Goal: Task Accomplishment & Management: Complete application form

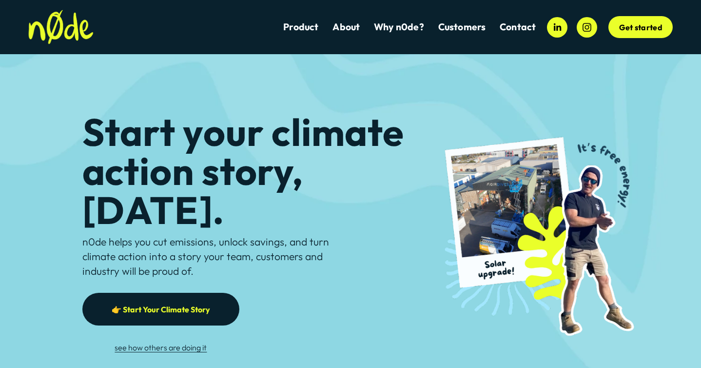
click at [190, 293] on link "👉 Start Your Climate Story" at bounding box center [161, 309] width 158 height 33
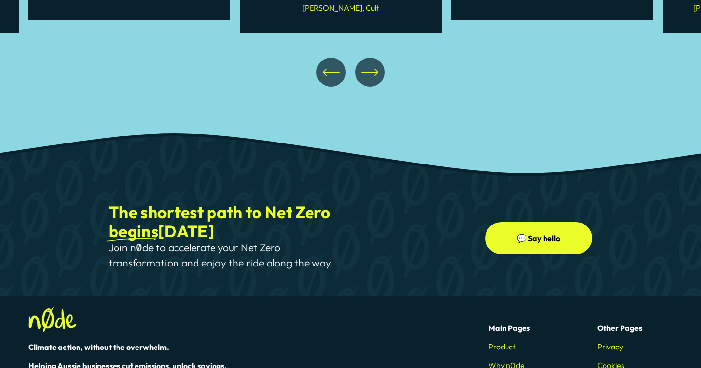
scroll to position [1808, 0]
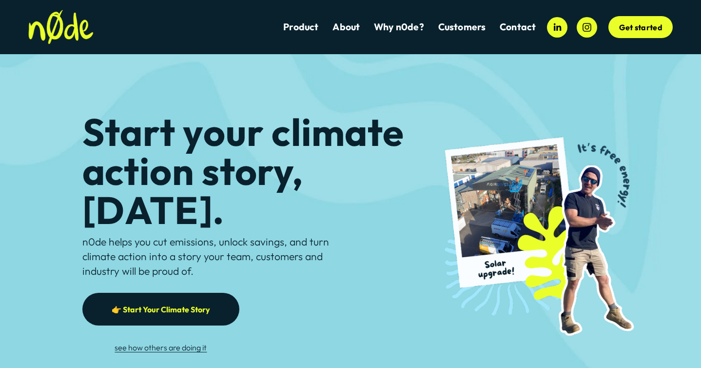
drag, startPoint x: 184, startPoint y: 80, endPoint x: 189, endPoint y: 86, distance: 8.3
click at [184, 80] on div "Start your climate action story, today. n0de helps you cut emissions, unlock sa…" at bounding box center [350, 218] width 701 height 329
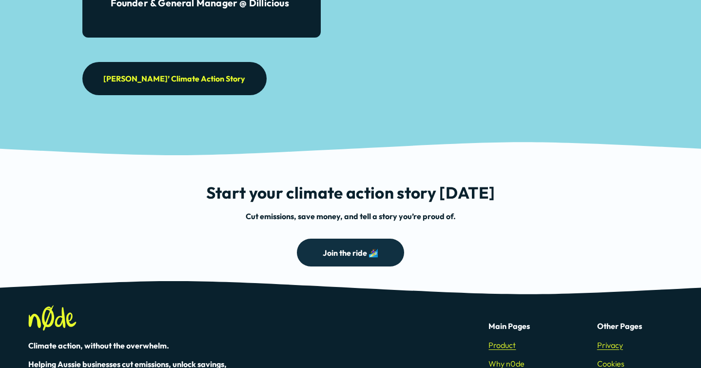
scroll to position [2623, 0]
